Goal: Obtain resource: Download file/media

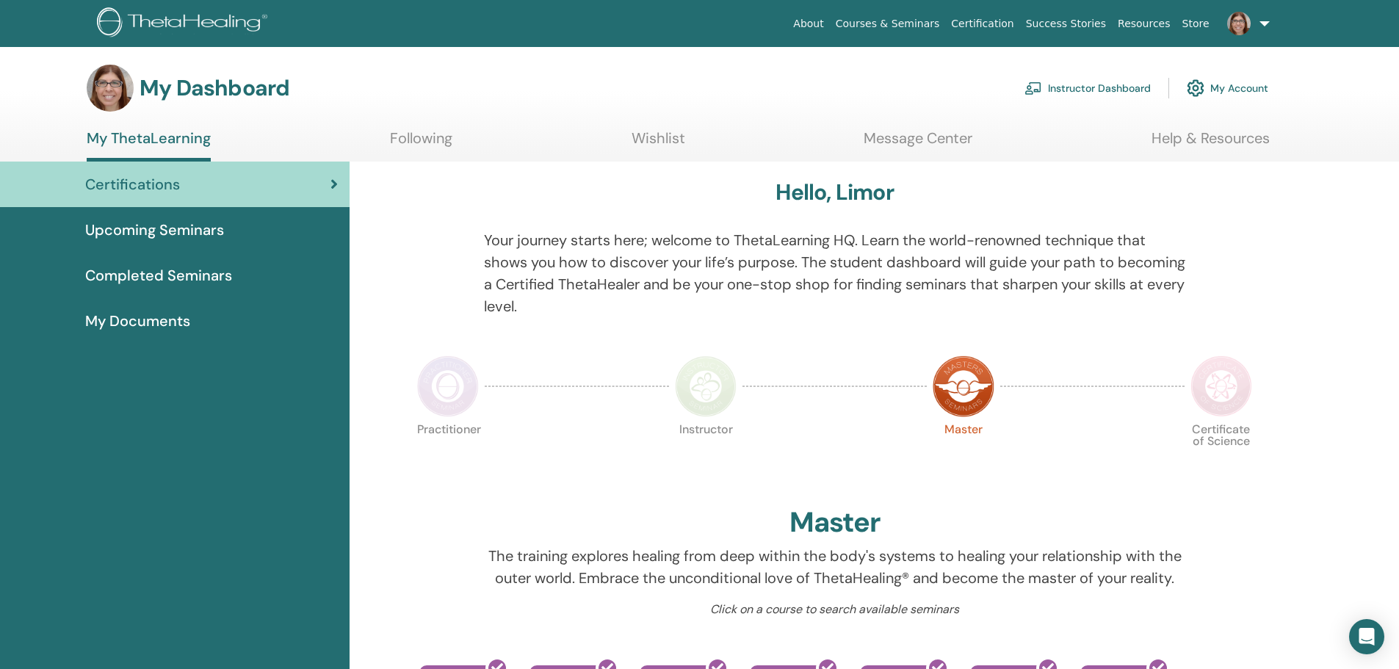
click at [160, 318] on span "My Documents" at bounding box center [137, 321] width 105 height 22
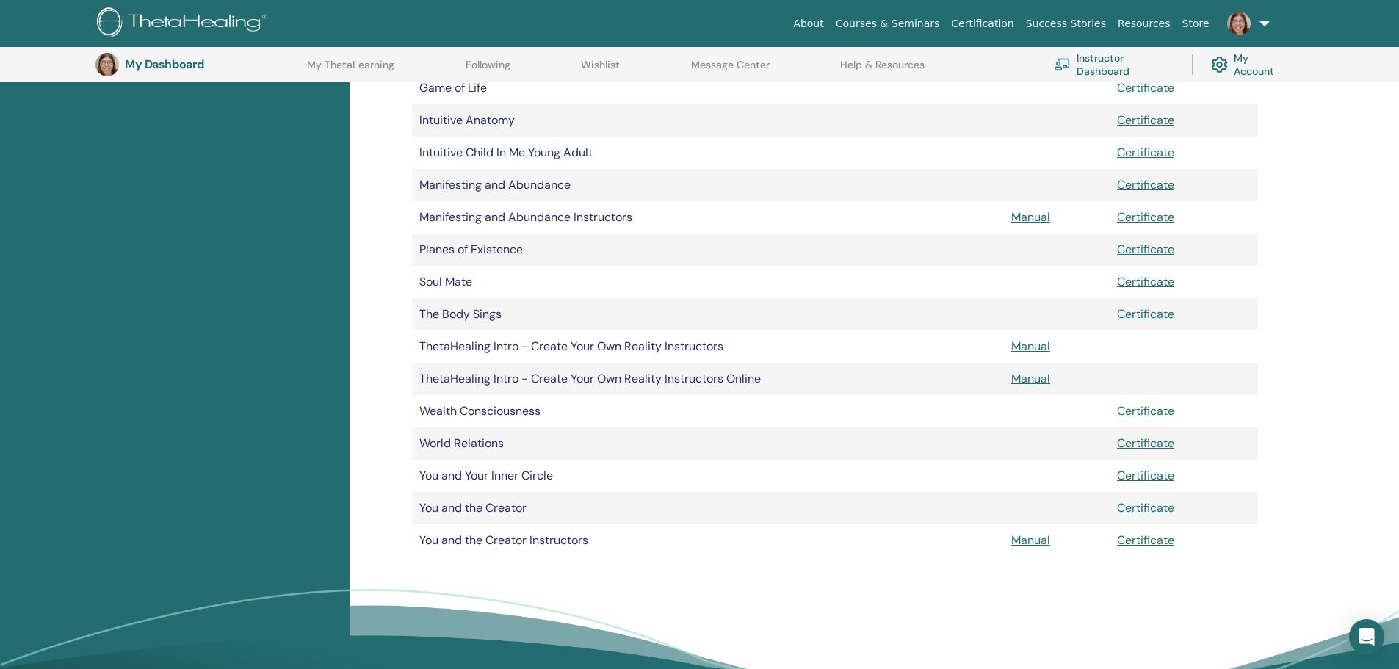
scroll to position [623, 0]
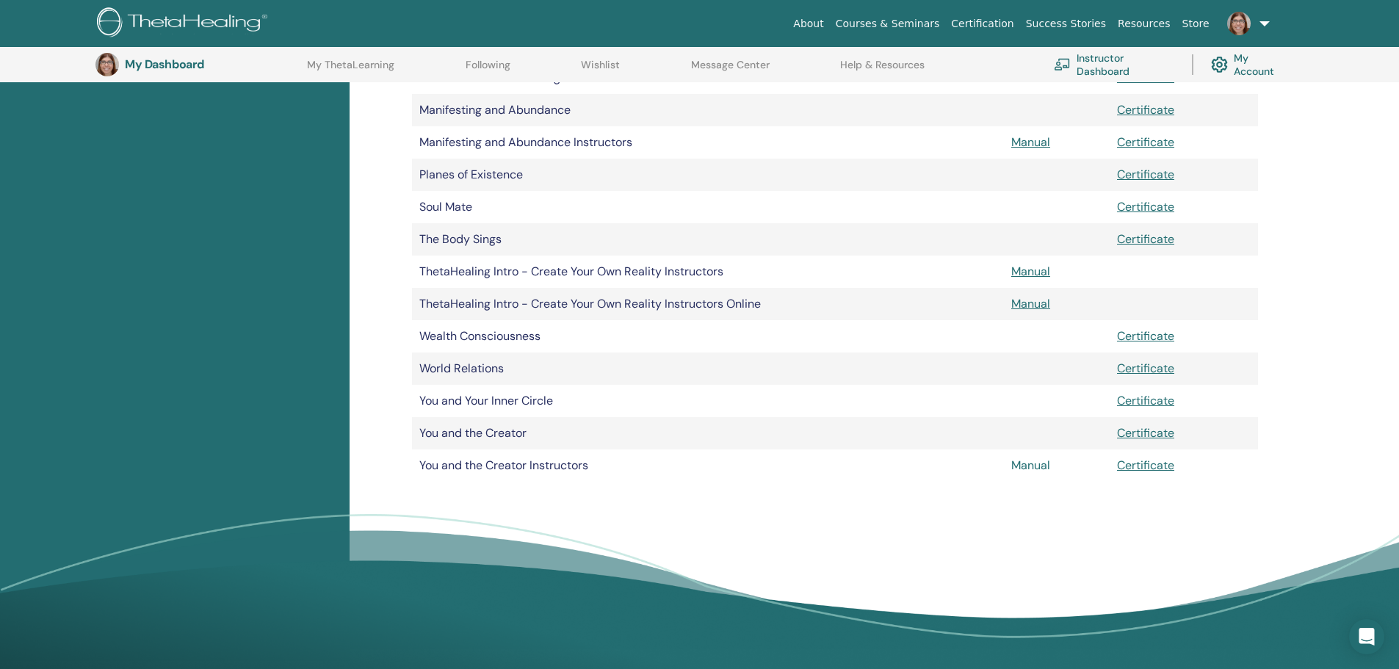
click at [1026, 463] on link "Manual" at bounding box center [1030, 464] width 39 height 15
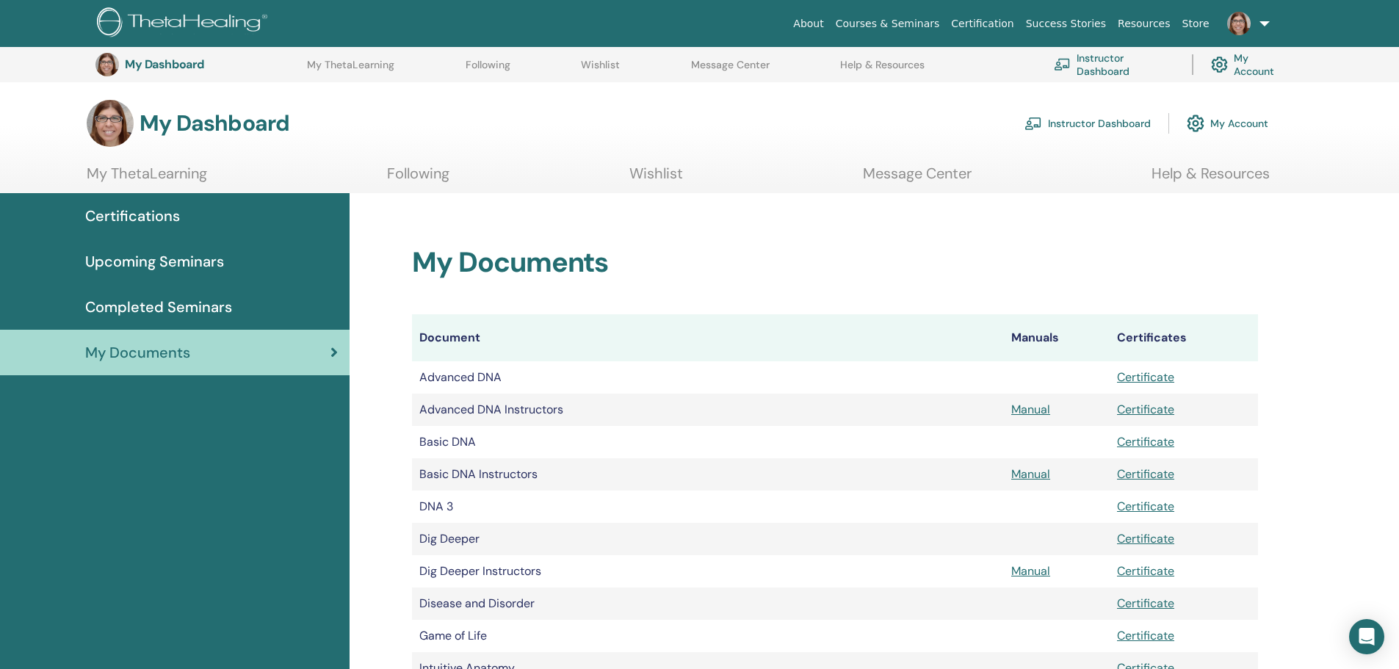
scroll to position [623, 0]
